Goal: Task Accomplishment & Management: Manage account settings

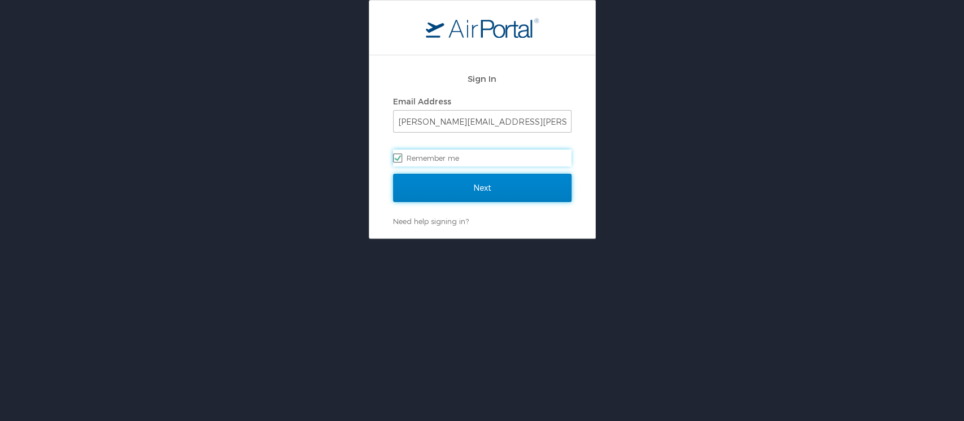
click at [439, 193] on input "Next" at bounding box center [482, 188] width 178 height 28
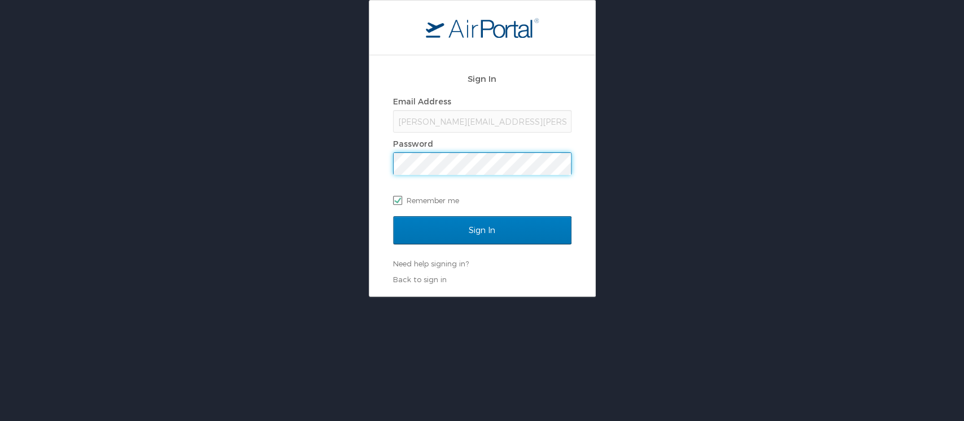
click at [393, 216] on input "Sign In" at bounding box center [482, 230] width 178 height 28
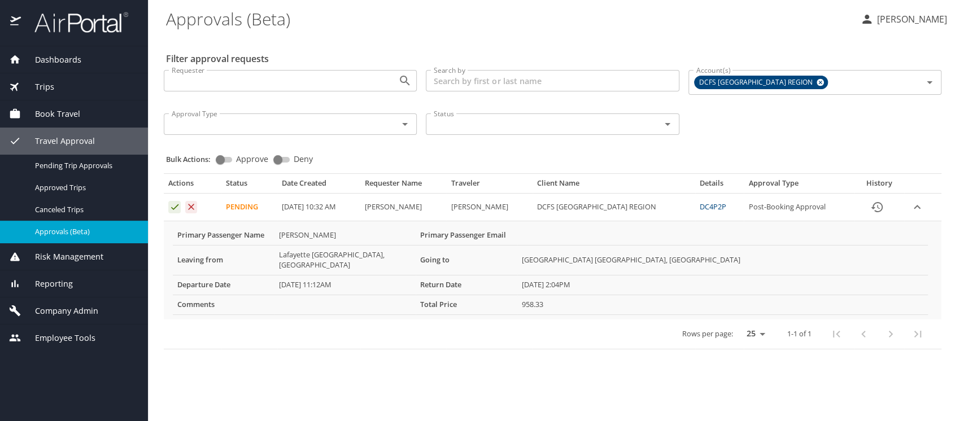
click at [713, 207] on link "DC4P2P" at bounding box center [713, 207] width 27 height 10
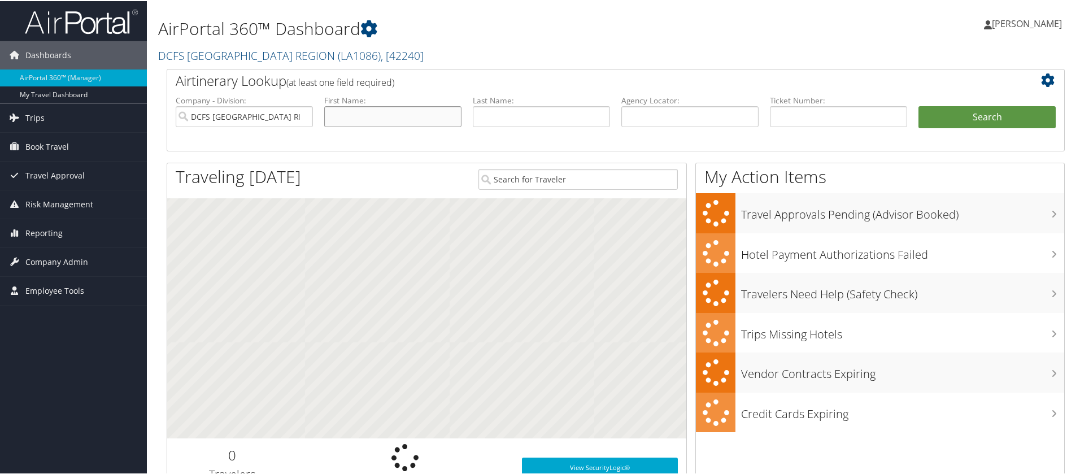
click at [425, 107] on input "text" at bounding box center [392, 115] width 137 height 21
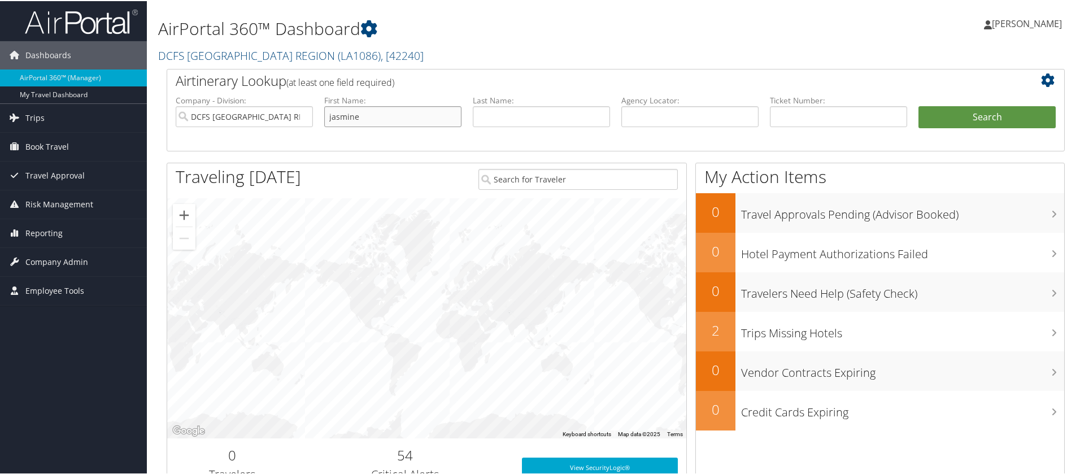
type input "jasmine"
type input "c"
click at [507, 116] on input "text" at bounding box center [541, 115] width 137 height 21
type input "CARMOUCHE"
click at [945, 109] on button "Search" at bounding box center [986, 116] width 137 height 23
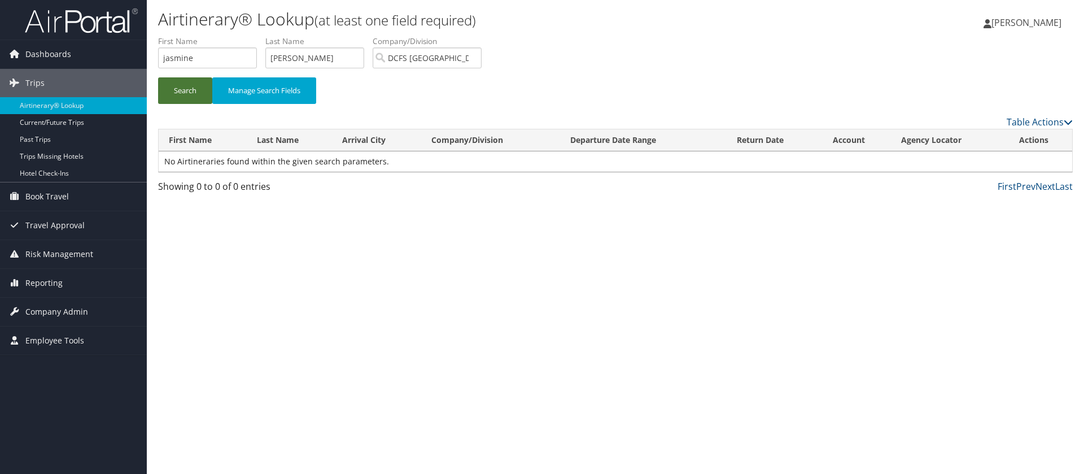
click at [185, 81] on button "Search" at bounding box center [185, 90] width 54 height 27
click at [102, 123] on link "Current/Future Trips" at bounding box center [73, 122] width 147 height 17
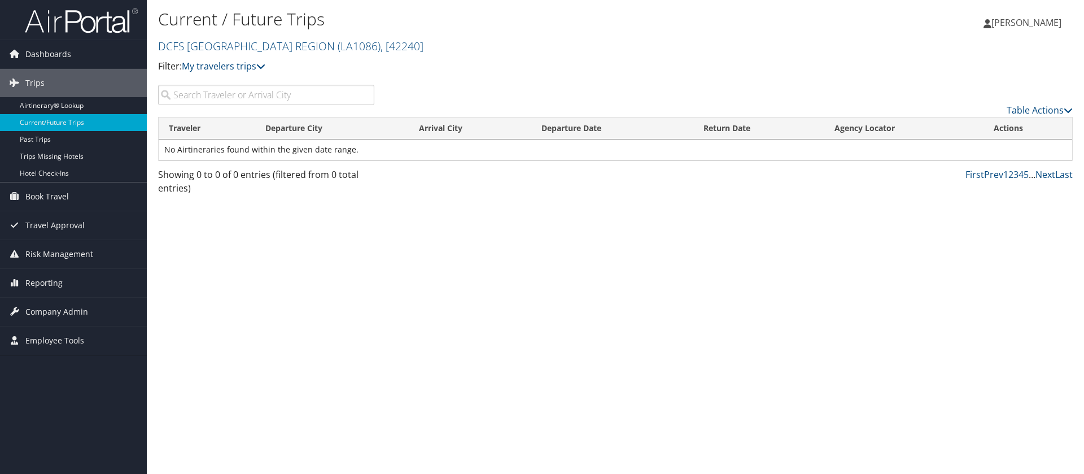
click at [245, 99] on input "search" at bounding box center [266, 95] width 216 height 20
type input "jasmine"
click at [77, 223] on span "Travel Approval" at bounding box center [54, 225] width 59 height 28
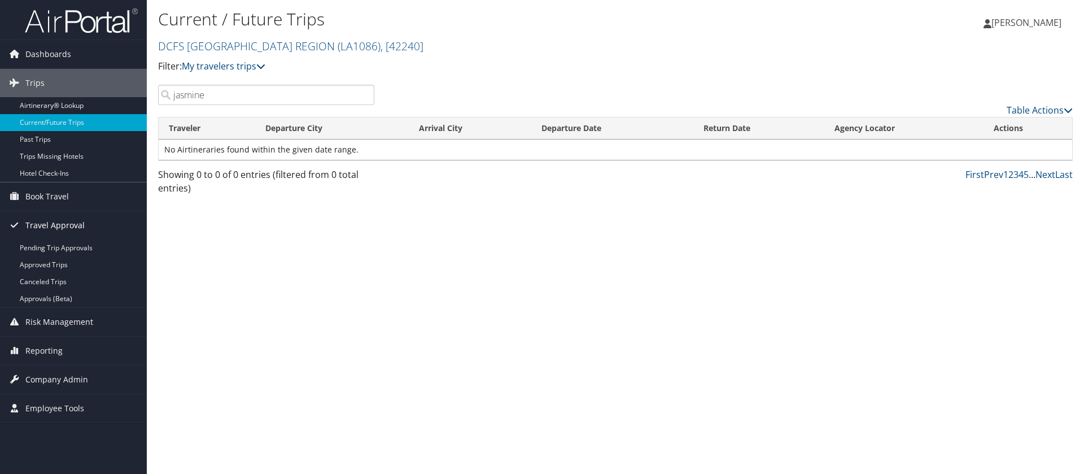
click at [80, 238] on span "Travel Approval" at bounding box center [54, 225] width 59 height 28
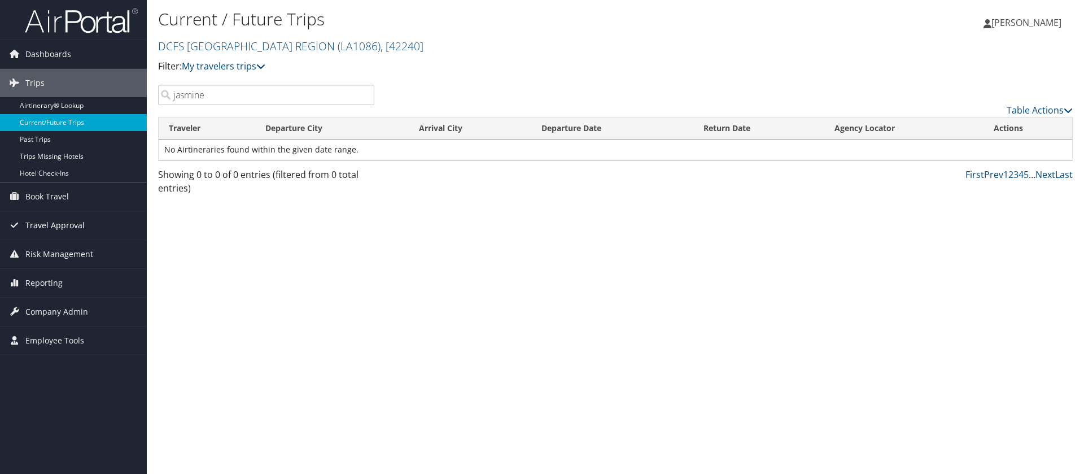
click at [80, 238] on span "Travel Approval" at bounding box center [54, 225] width 59 height 28
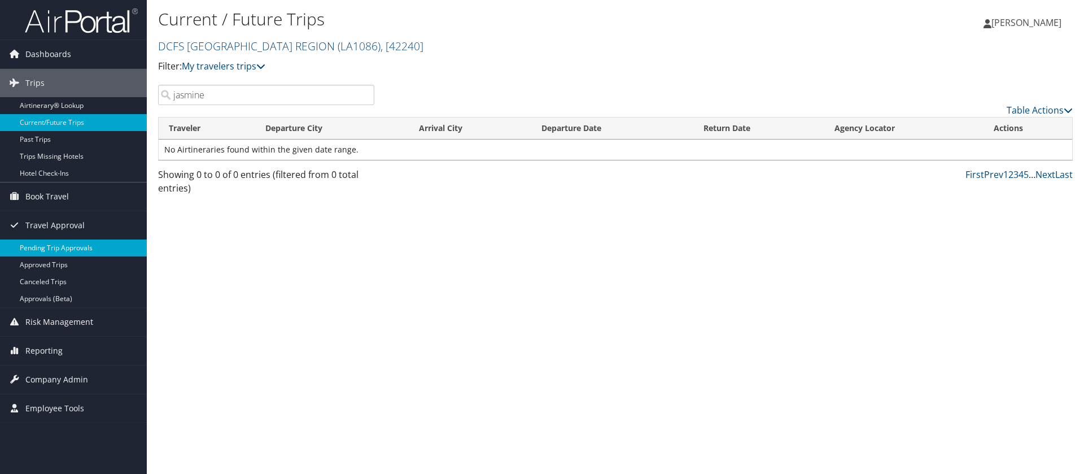
click at [83, 250] on link "Pending Trip Approvals" at bounding box center [73, 247] width 147 height 17
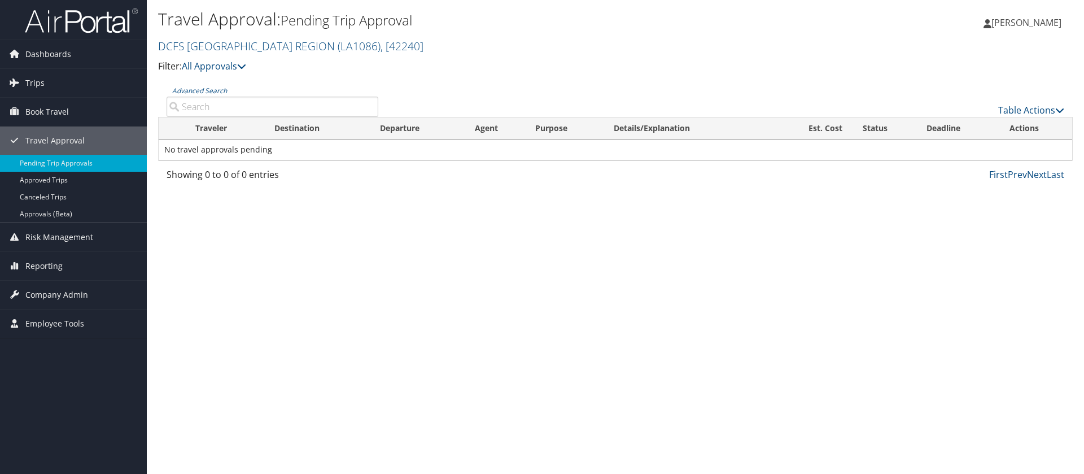
click at [256, 112] on input "Advanced Search" at bounding box center [273, 107] width 212 height 20
type input "jasmine carm"
click at [41, 73] on span "Trips" at bounding box center [34, 83] width 19 height 28
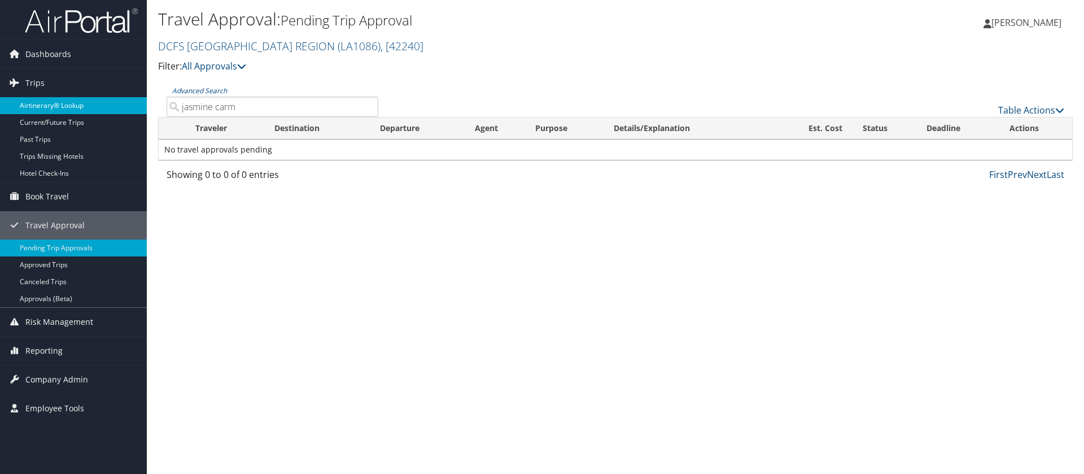
click at [85, 103] on link "Airtinerary® Lookup" at bounding box center [73, 105] width 147 height 17
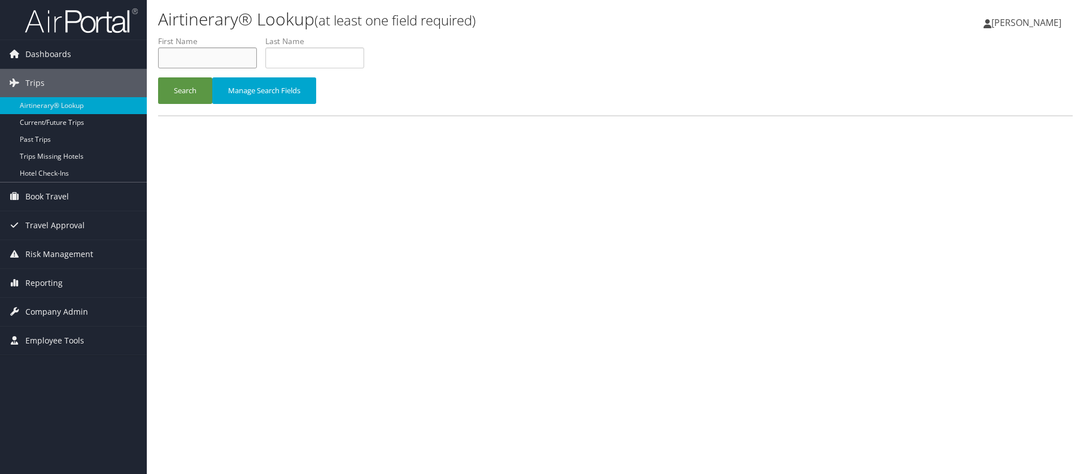
click at [224, 56] on input "text" at bounding box center [207, 57] width 99 height 21
type input "jasm"
type input "carm"
click at [158, 77] on button "Search" at bounding box center [185, 90] width 54 height 27
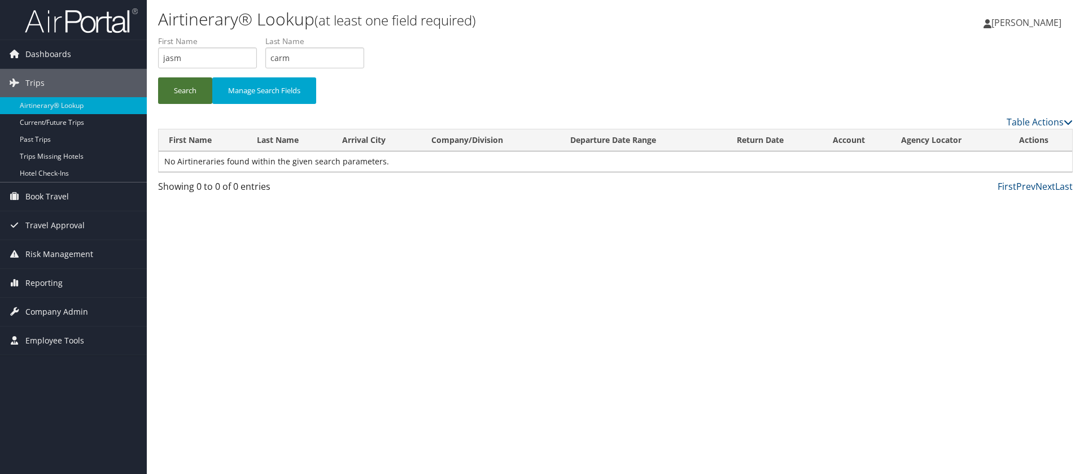
click at [159, 91] on button "Search" at bounding box center [185, 90] width 54 height 27
click at [62, 220] on span "Travel Approval" at bounding box center [54, 225] width 59 height 28
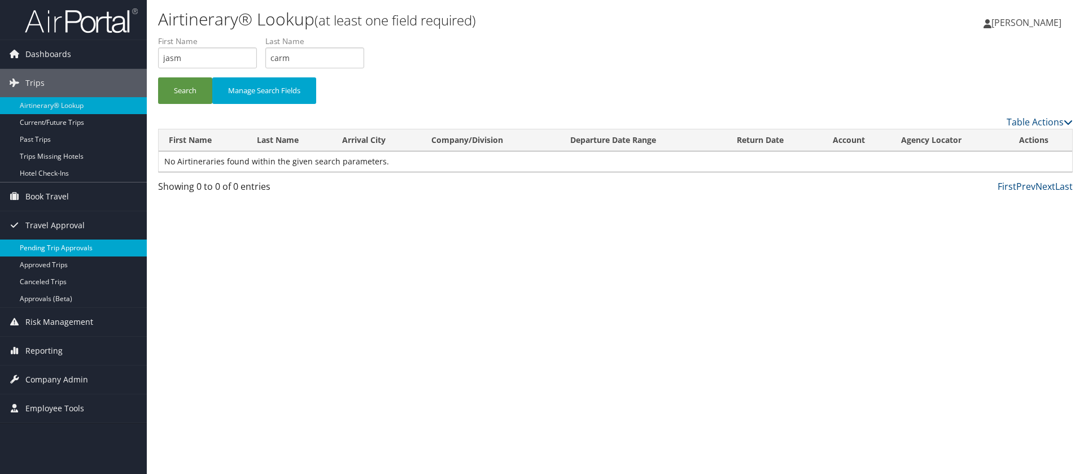
click at [82, 250] on link "Pending Trip Approvals" at bounding box center [73, 247] width 147 height 17
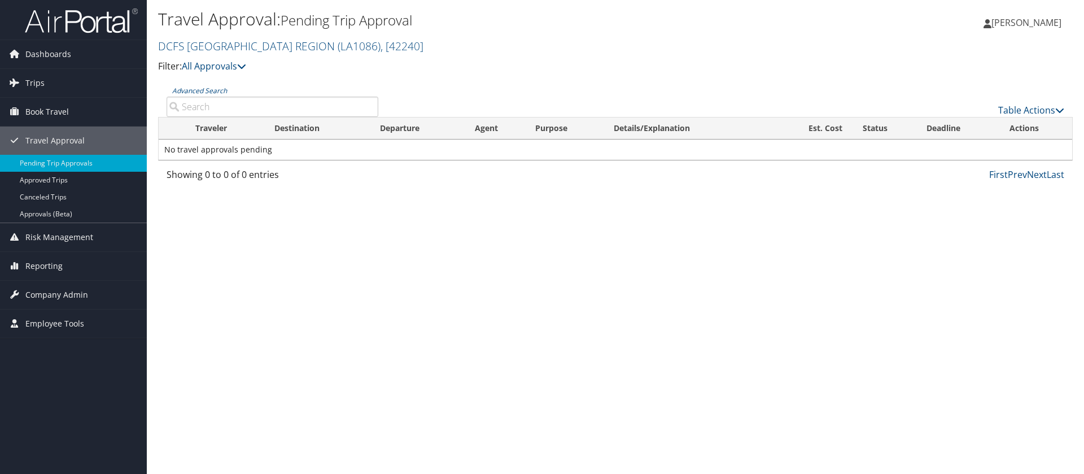
click at [200, 103] on input "Advanced Search" at bounding box center [273, 107] width 212 height 20
type input "jasmine"
click at [230, 60] on link "All Approvals" at bounding box center [214, 66] width 64 height 12
click at [381, 45] on span ", [ 42240 ]" at bounding box center [402, 45] width 43 height 15
click at [171, 104] on link "DCFS [GEOGRAPHIC_DATA] REGION, [42240]" at bounding box center [233, 100] width 149 height 29
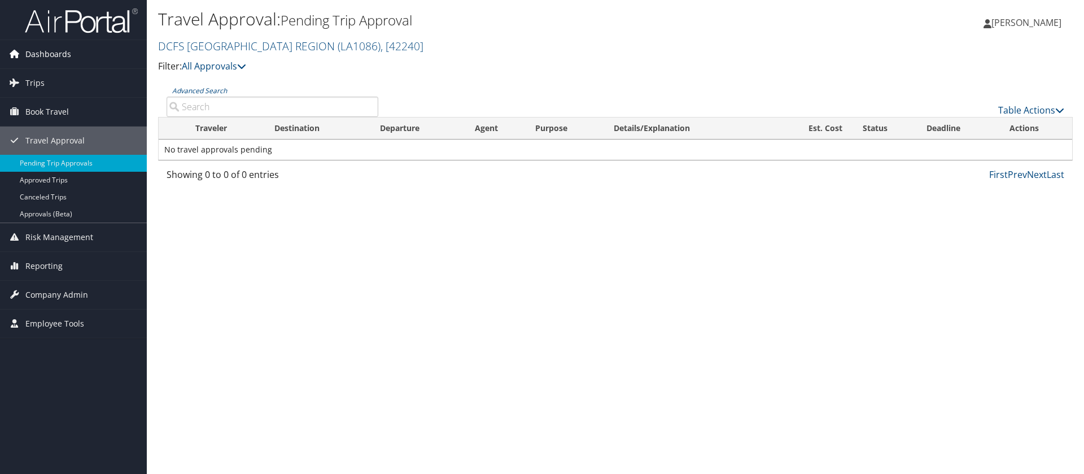
click at [79, 50] on link "Dashboards" at bounding box center [73, 54] width 147 height 28
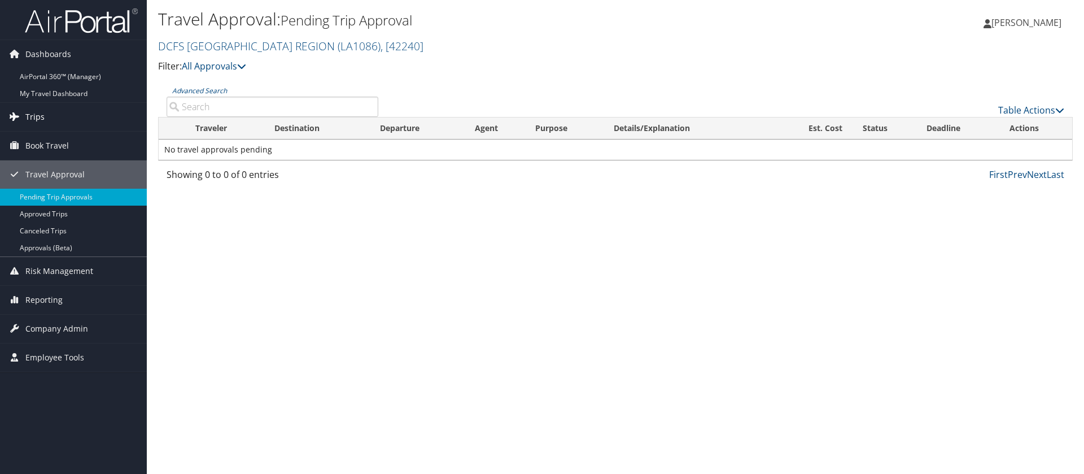
click at [51, 114] on link "Trips" at bounding box center [73, 117] width 147 height 28
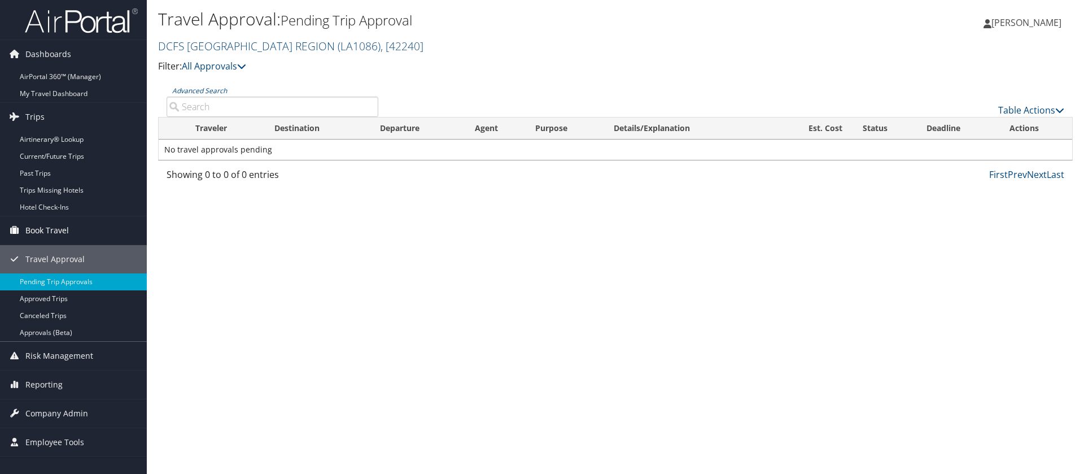
click at [51, 230] on span "Book Travel" at bounding box center [46, 230] width 43 height 28
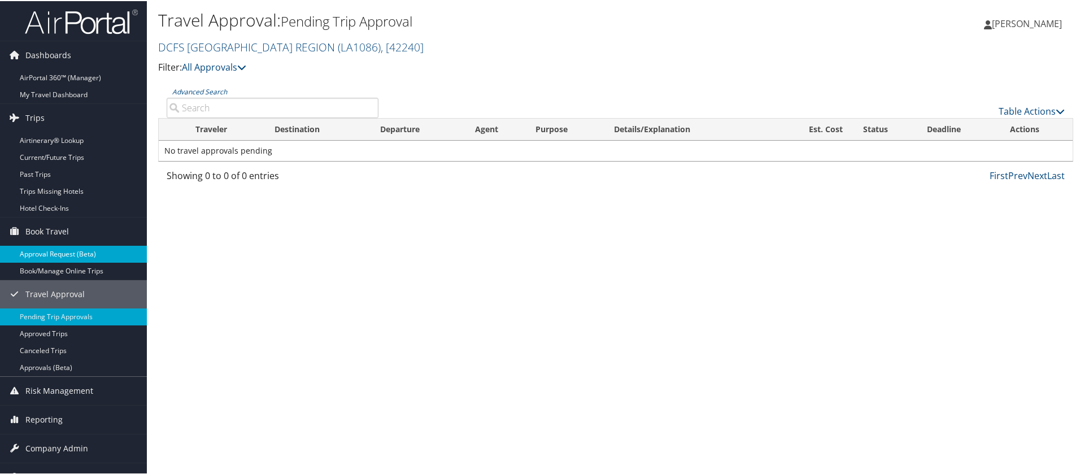
click at [49, 252] on link "Approval Request (Beta)" at bounding box center [73, 253] width 147 height 17
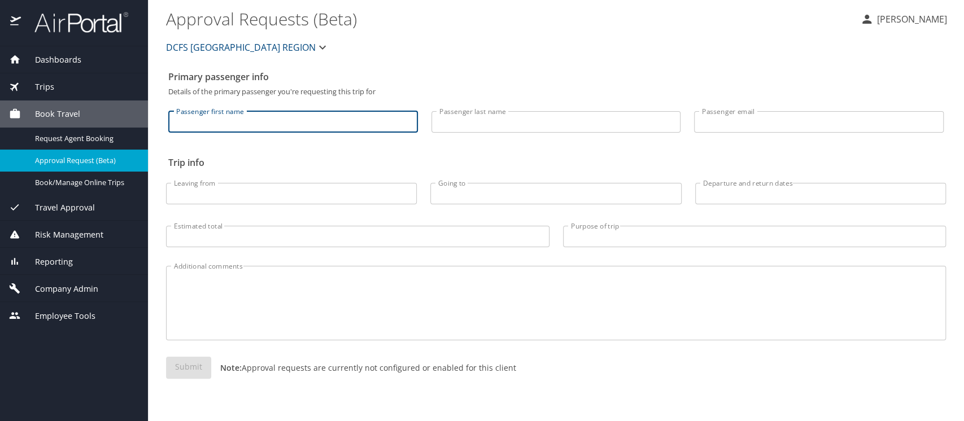
click at [335, 115] on input "Passenger first name" at bounding box center [293, 121] width 250 height 21
click at [73, 212] on span "Travel Approval" at bounding box center [58, 208] width 74 height 12
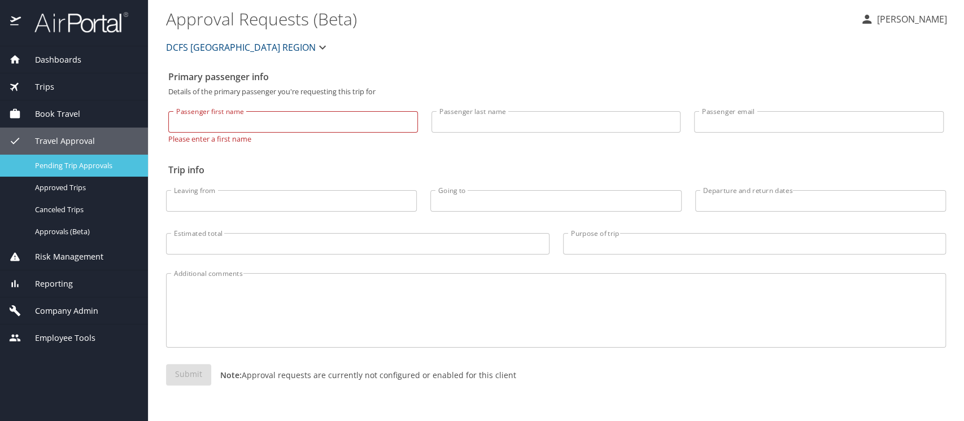
click at [89, 164] on span "Pending Trip Approvals" at bounding box center [84, 165] width 99 height 11
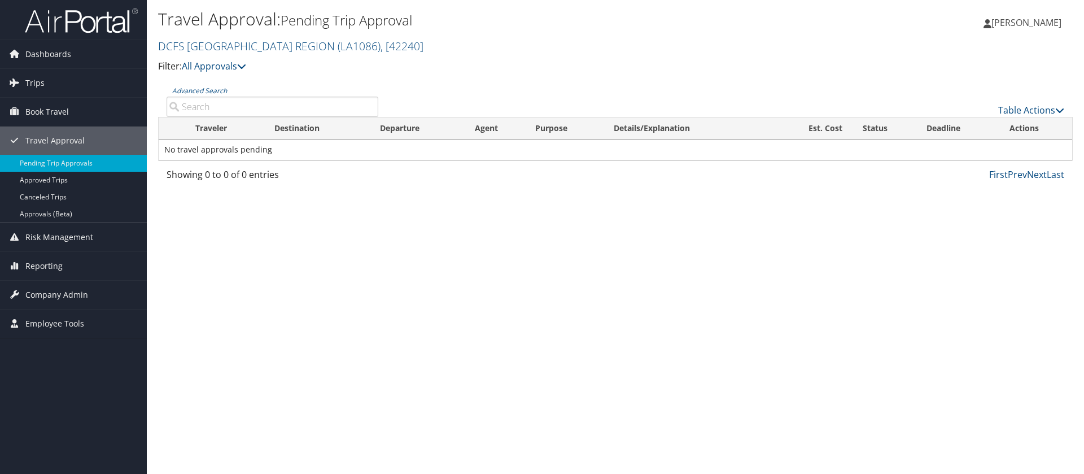
click at [343, 109] on input "Advanced Search" at bounding box center [273, 107] width 212 height 20
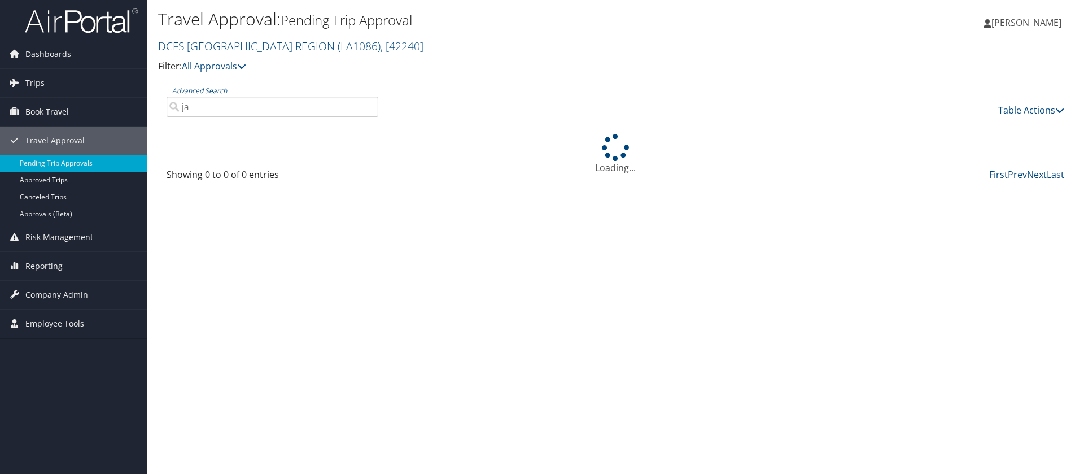
type input "j"
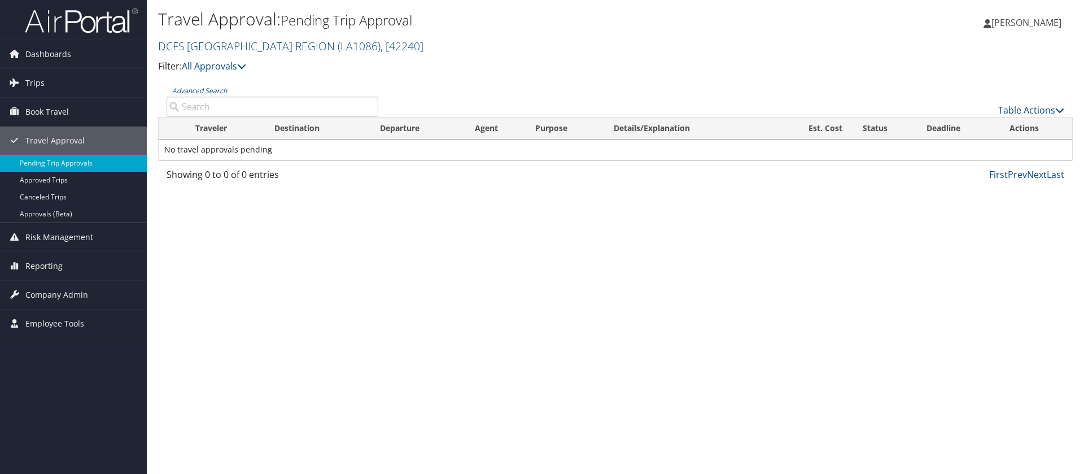
click at [233, 73] on div "Travel Approval: Pending Trip Approval DCFS [GEOGRAPHIC_DATA] REGION ( LA1086 )…" at bounding box center [463, 45] width 610 height 79
click at [233, 66] on link "All Approvals" at bounding box center [214, 66] width 64 height 12
click at [381, 40] on span ", [ 42240 ]" at bounding box center [402, 45] width 43 height 15
click at [183, 104] on link "DCFS [GEOGRAPHIC_DATA] REGION, [42240]" at bounding box center [233, 100] width 149 height 29
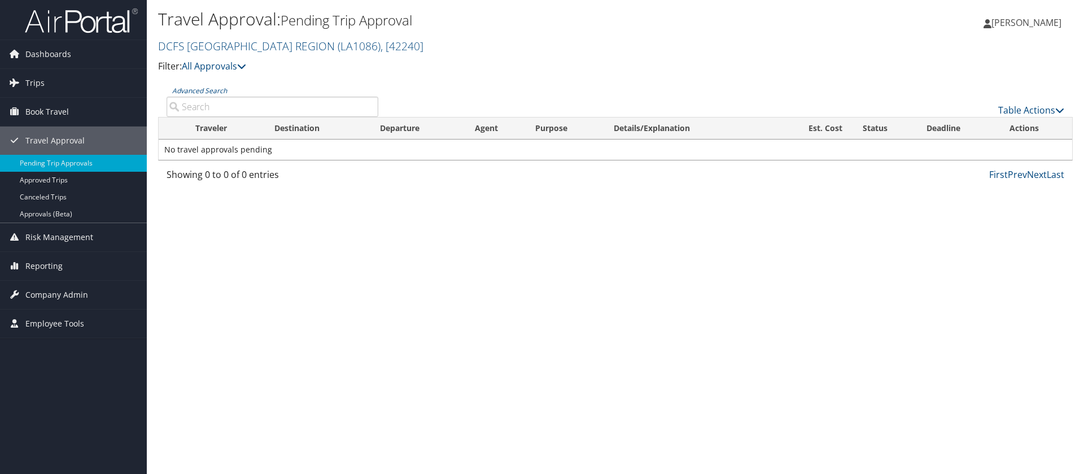
click at [183, 104] on input "Advanced Search" at bounding box center [273, 107] width 212 height 20
click at [66, 210] on link "Approvals (Beta)" at bounding box center [73, 214] width 147 height 17
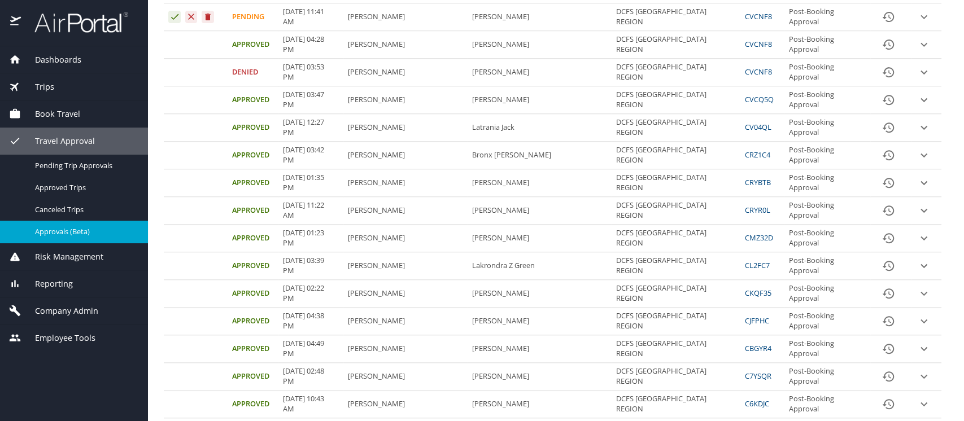
scroll to position [452, 0]
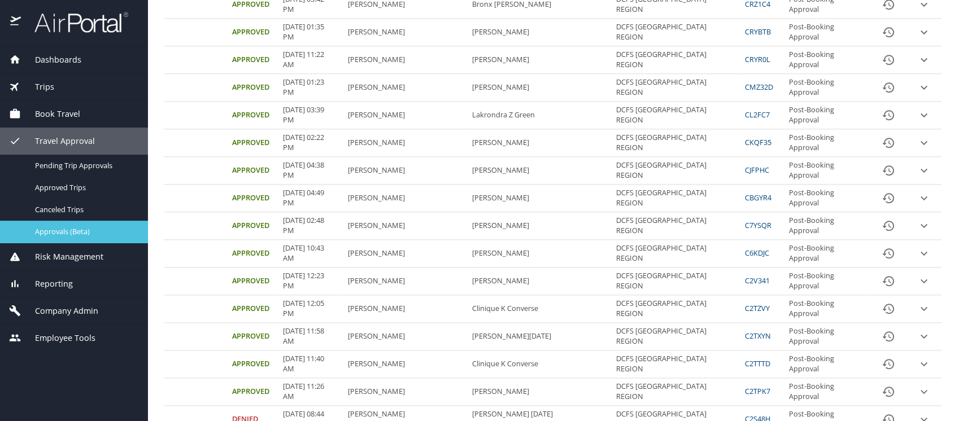
click at [59, 227] on span "Approvals (Beta)" at bounding box center [84, 231] width 99 height 11
click at [67, 105] on div "Book Travel" at bounding box center [74, 114] width 148 height 27
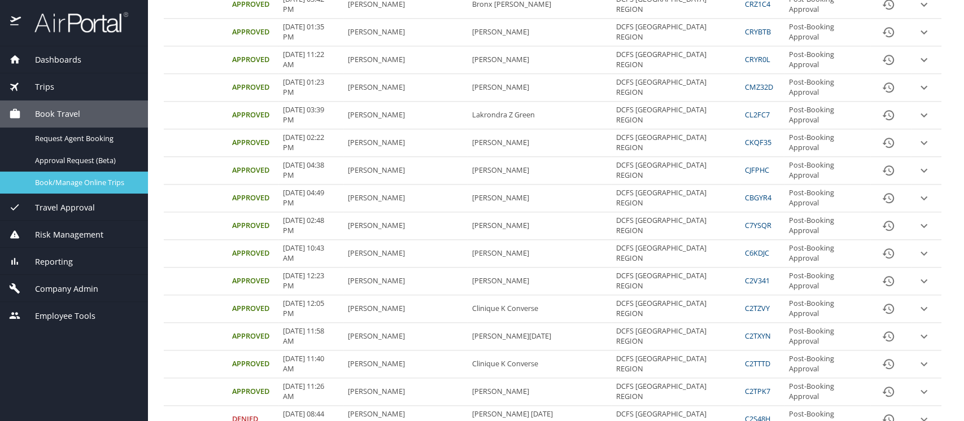
click at [93, 190] on link "Book/Manage Online Trips" at bounding box center [74, 183] width 148 height 22
